Goal: Task Accomplishment & Management: Complete application form

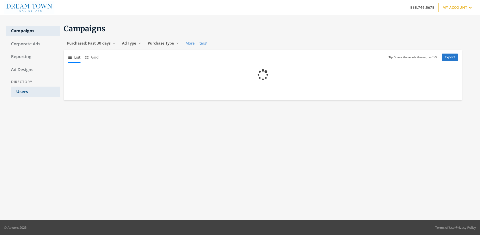
click at [35, 92] on link "Users" at bounding box center [35, 92] width 49 height 11
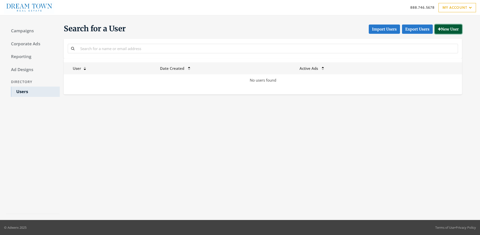
click at [448, 29] on button "New User" at bounding box center [448, 29] width 27 height 9
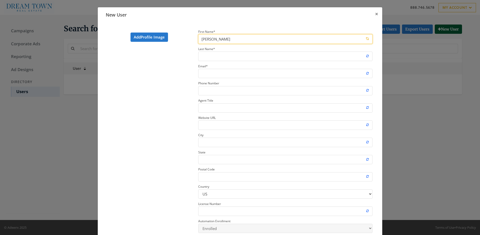
type input "[PERSON_NAME]"
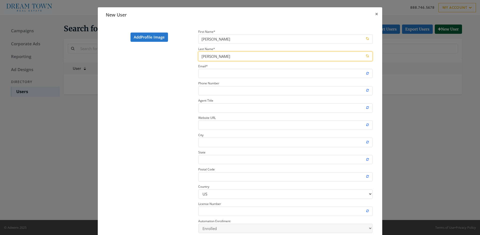
type input "[PERSON_NAME]"
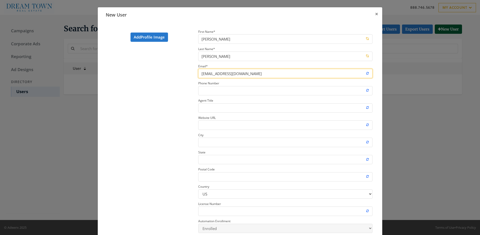
type input "[EMAIL_ADDRESS][DOMAIN_NAME]"
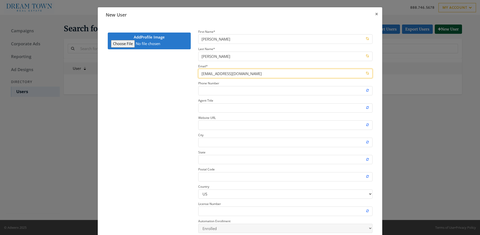
type input "C:\fakepath\download.jpeg"
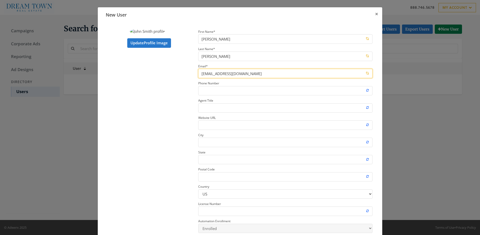
type input "[EMAIL_ADDRESS][DOMAIN_NAME]"
